Goal: Book appointment/travel/reservation

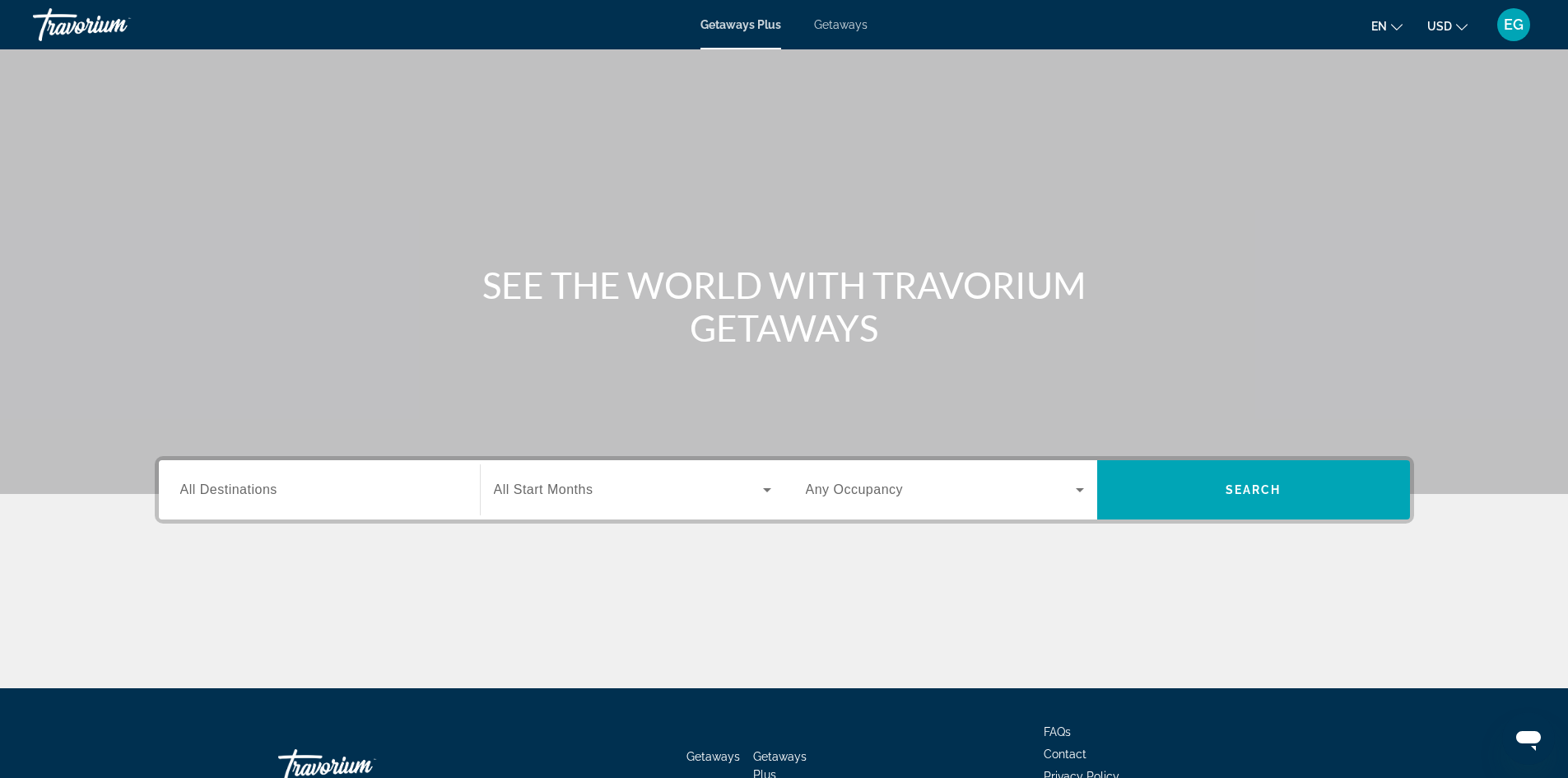
click at [250, 503] on div "Search widget" at bounding box center [320, 491] width 278 height 47
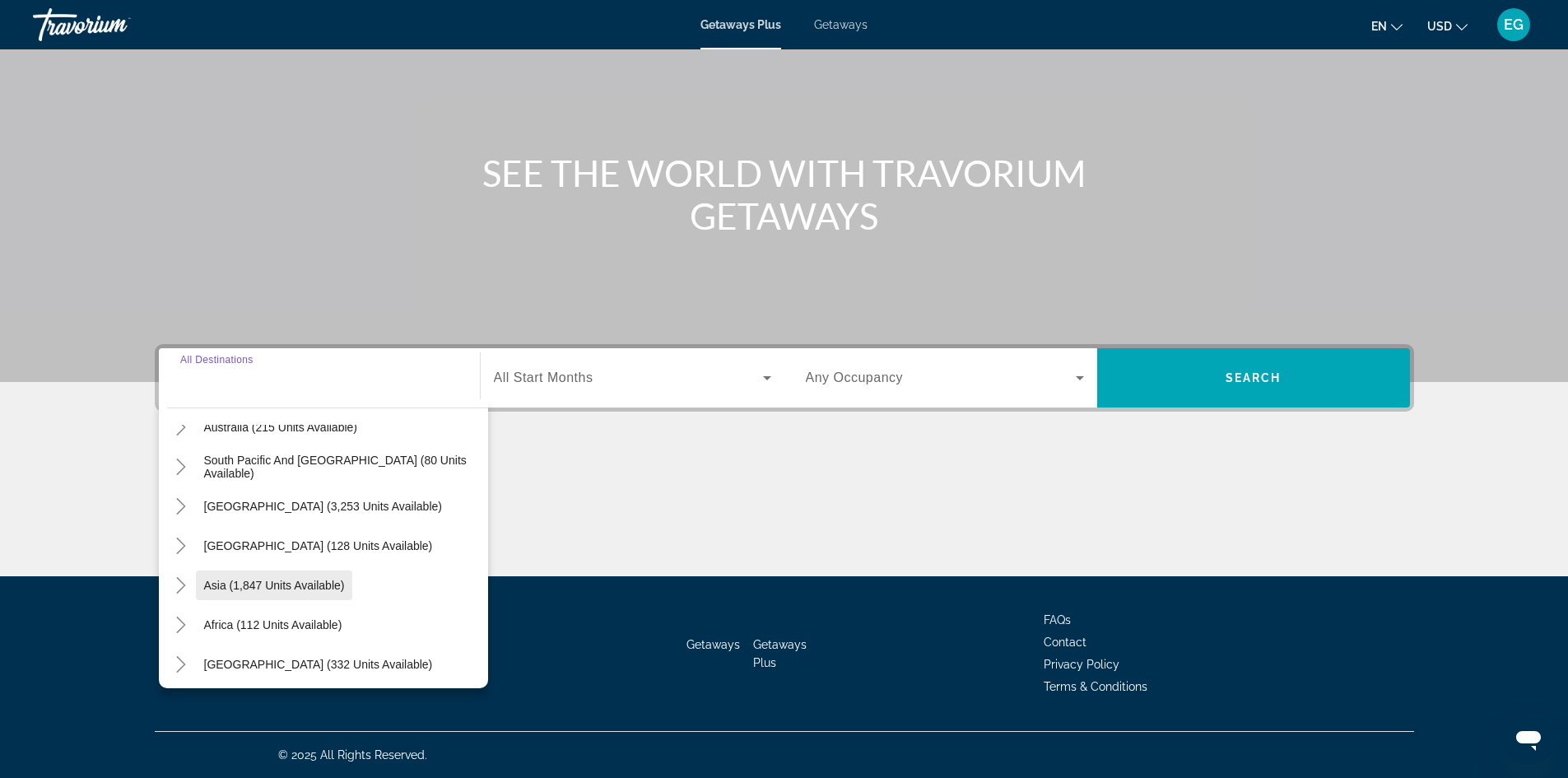
scroll to position [267, 0]
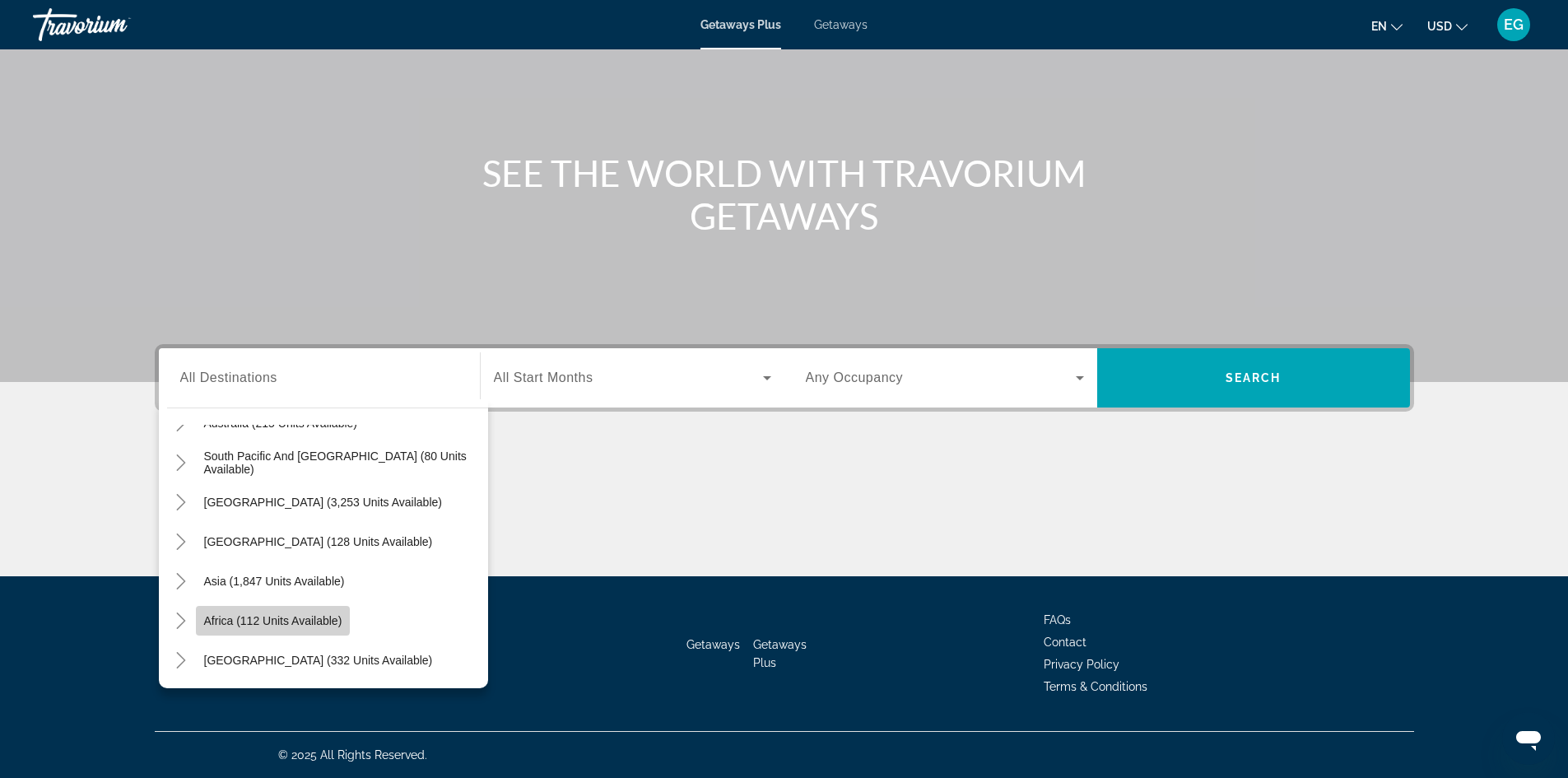
click at [230, 618] on span "Africa (112 units available)" at bounding box center [274, 620] width 138 height 13
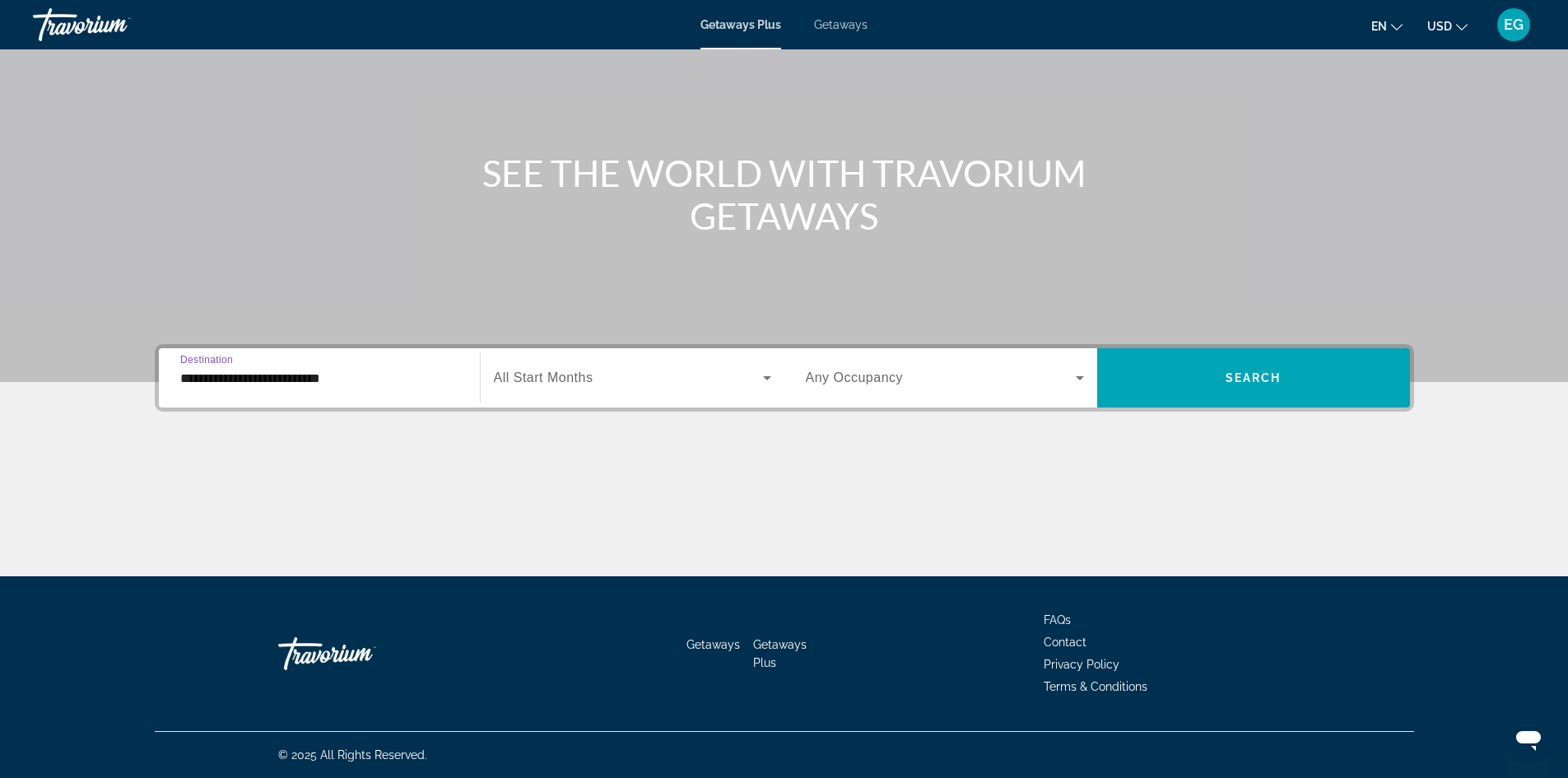
click at [219, 383] on input "**********" at bounding box center [320, 378] width 278 height 20
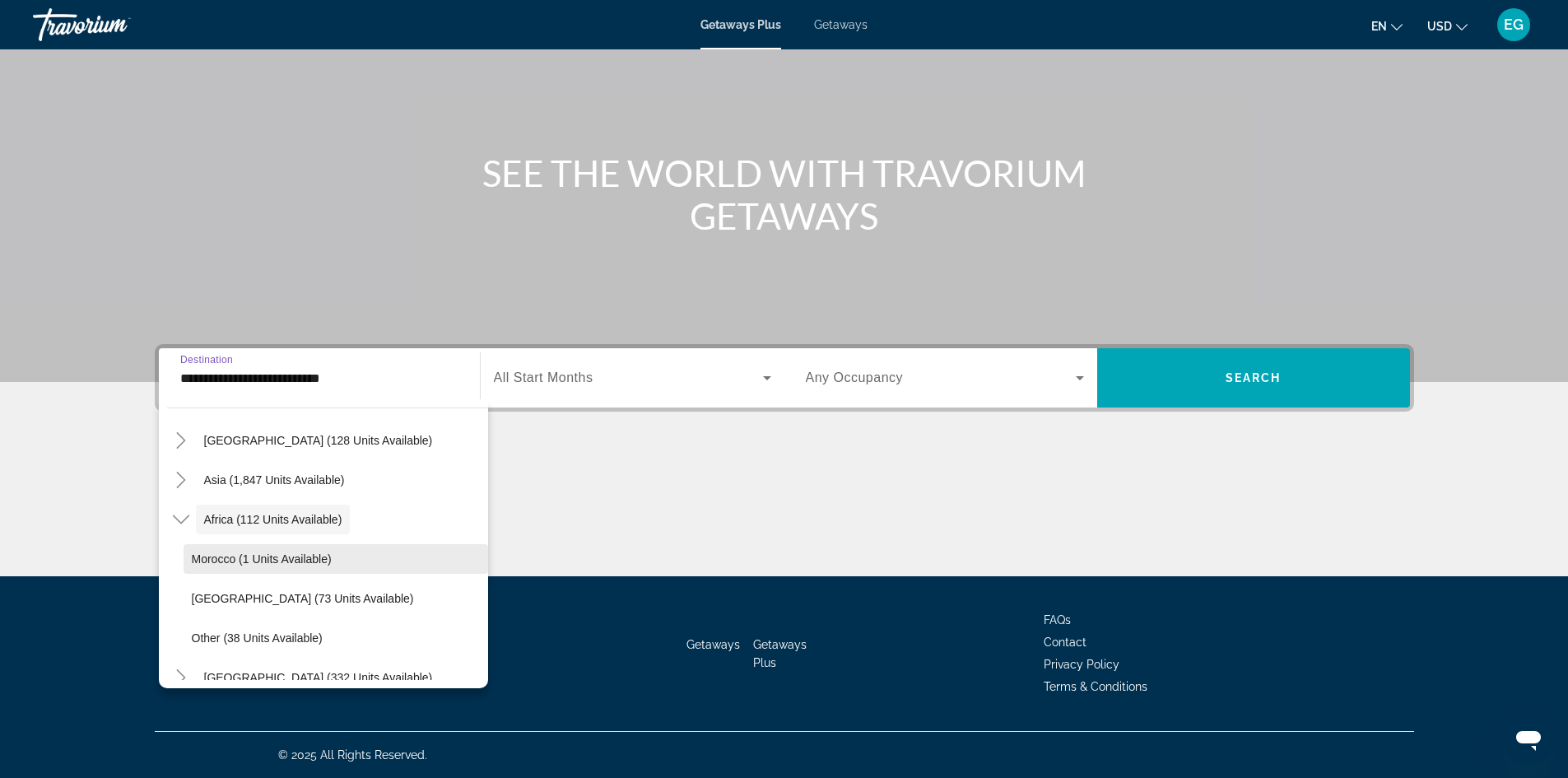
scroll to position [385, 0]
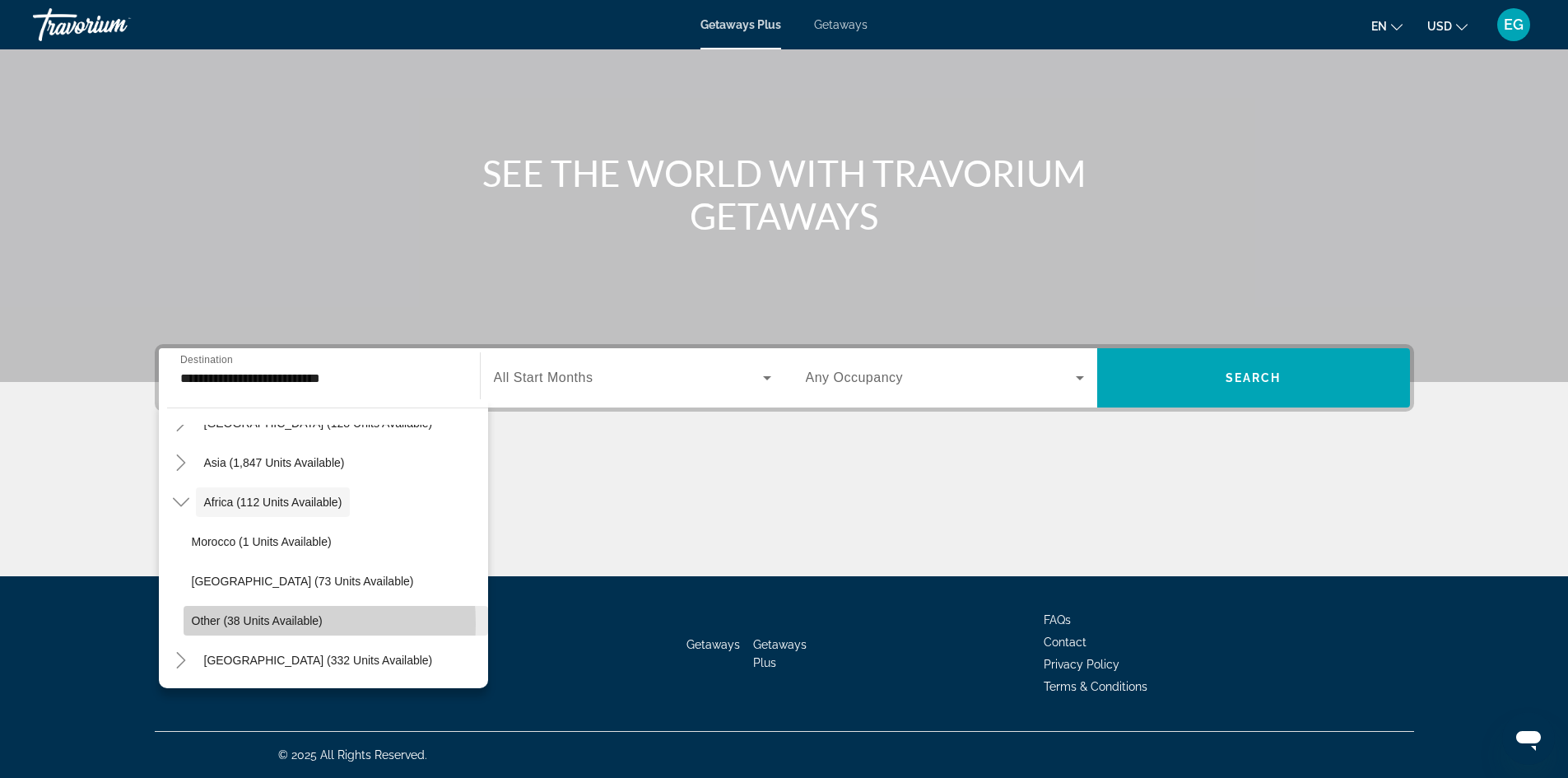
click at [222, 624] on span "Other (38 units available)" at bounding box center [257, 620] width 131 height 13
type input "**********"
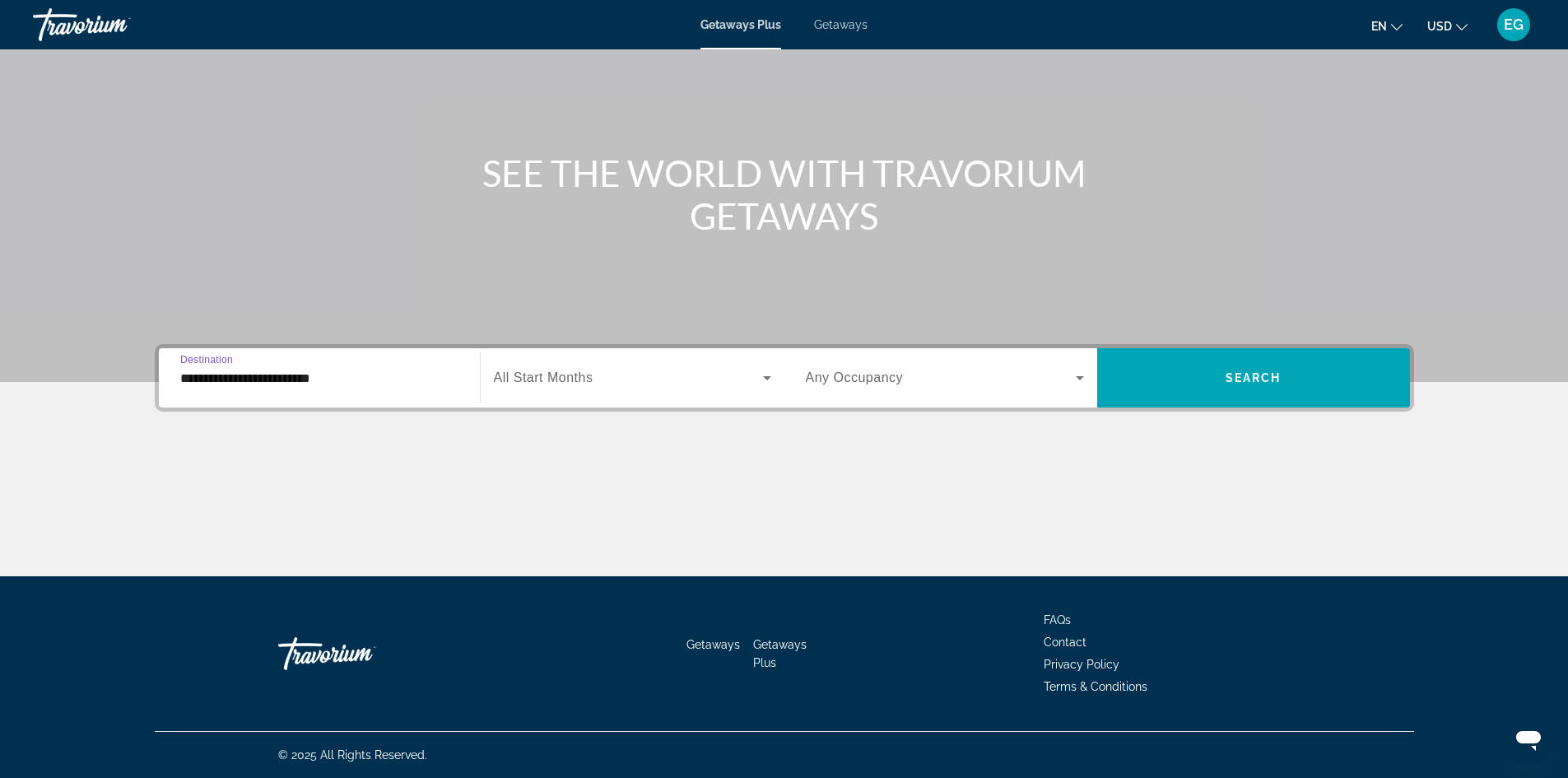
click at [765, 378] on icon "Search widget" at bounding box center [767, 378] width 8 height 4
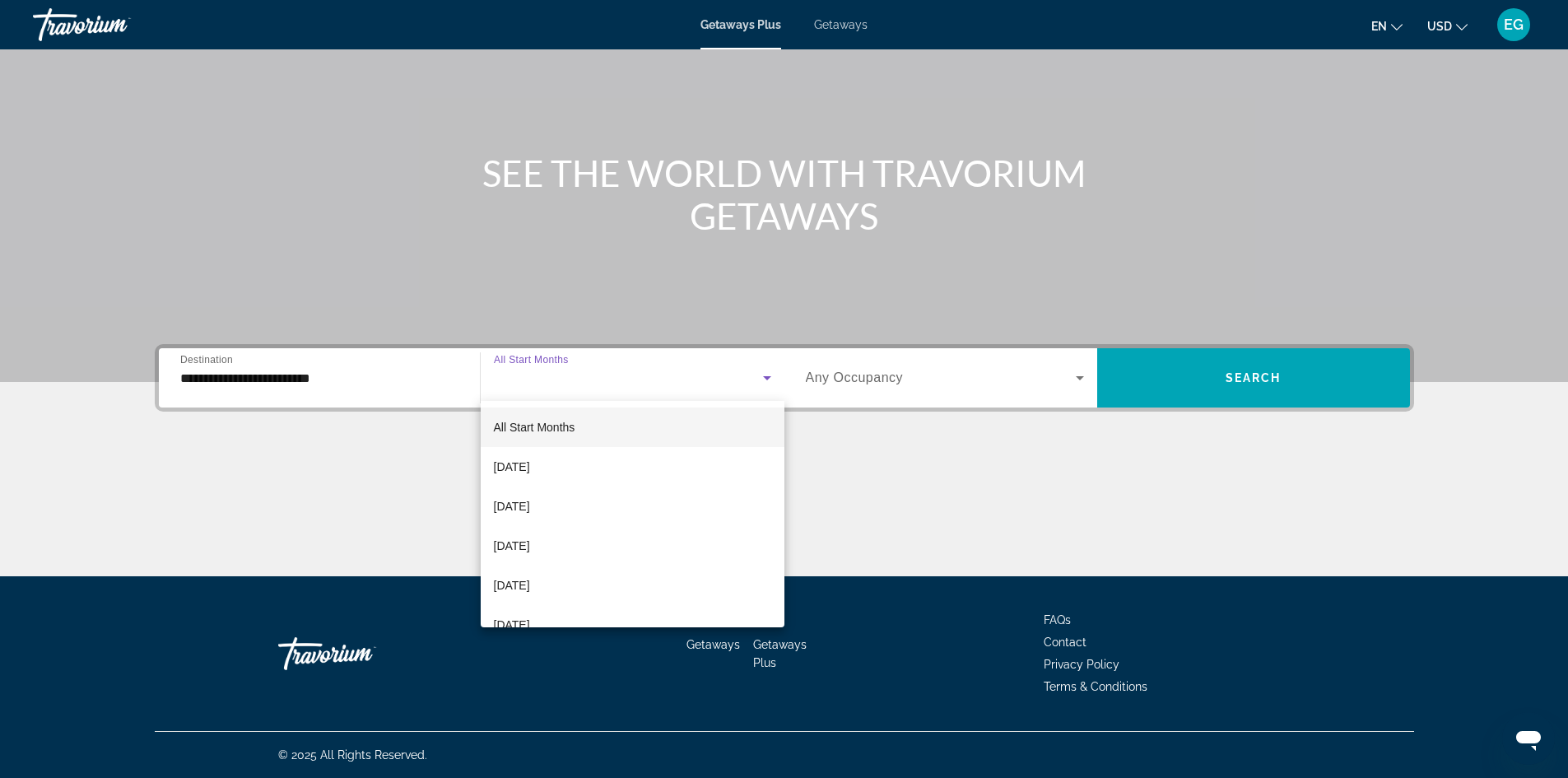
click at [1236, 375] on div at bounding box center [784, 389] width 1568 height 778
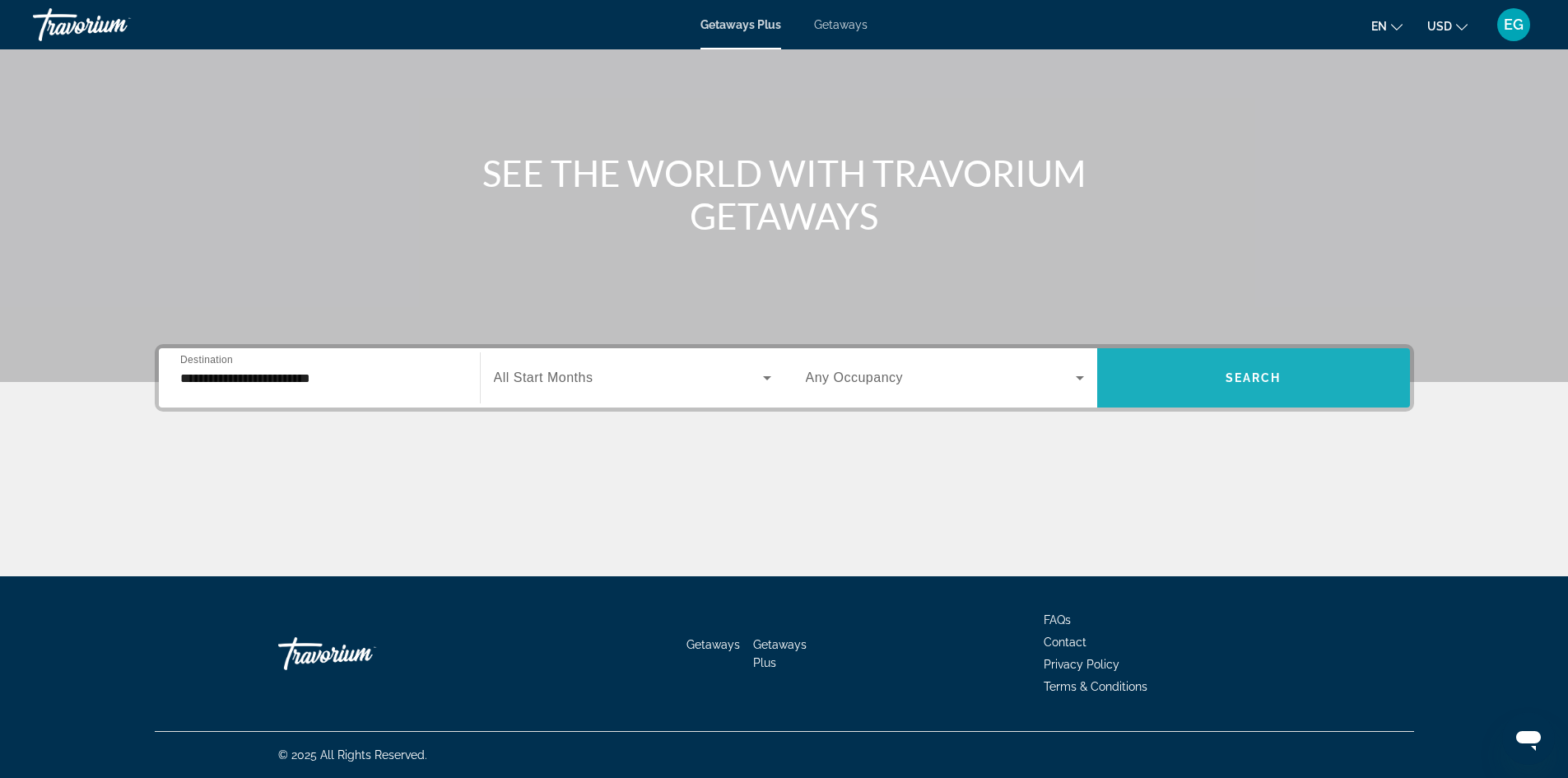
click at [1235, 376] on span "Search" at bounding box center [1253, 377] width 56 height 13
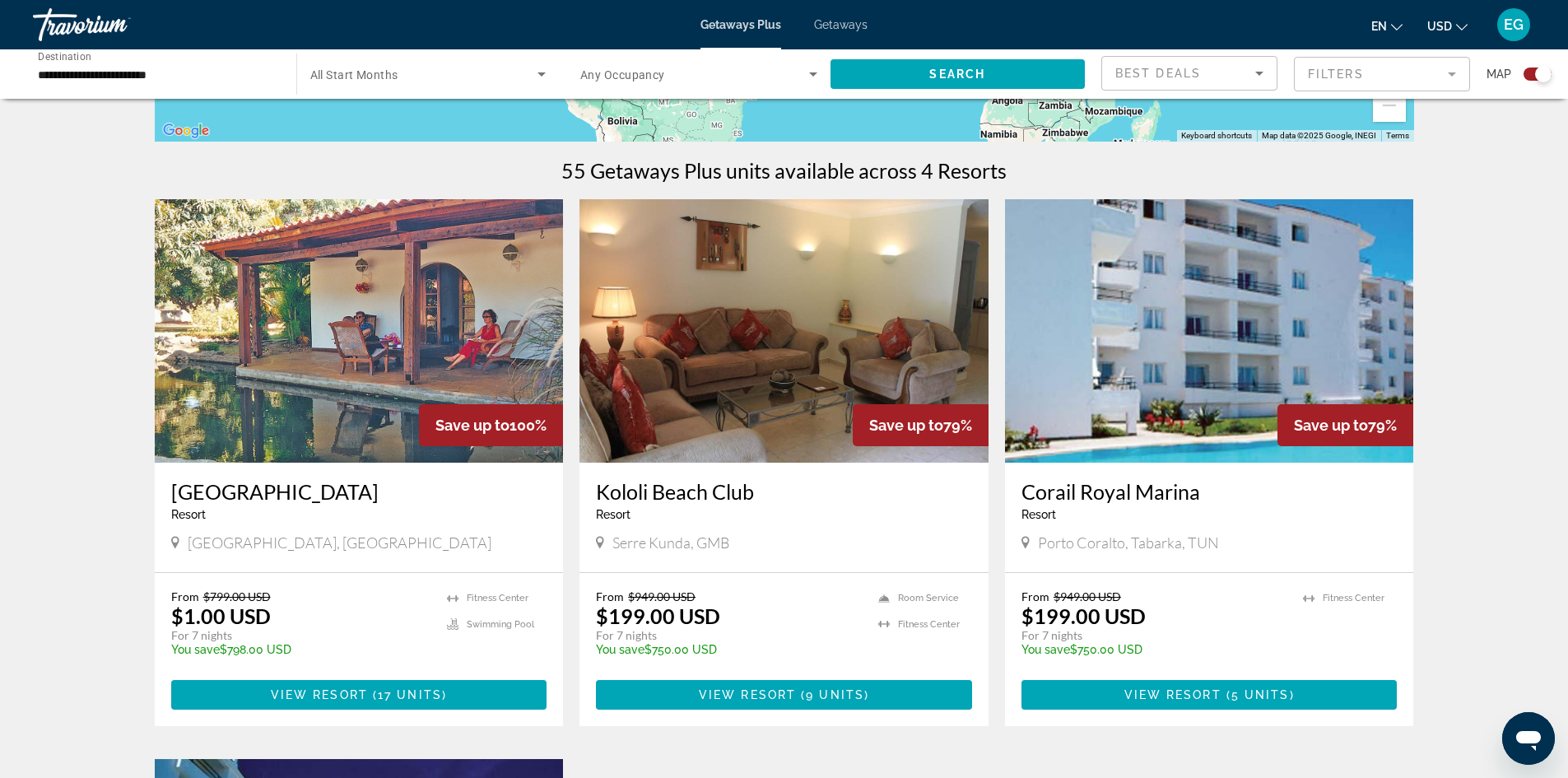
scroll to position [494, 0]
